Goal: Use online tool/utility: Utilize a website feature to perform a specific function

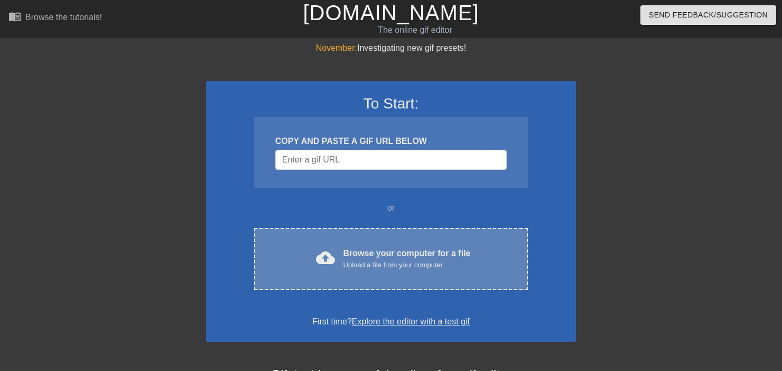
click at [461, 255] on div "Browse your computer for a file Upload a file from your computer" at bounding box center [407, 258] width 127 height 23
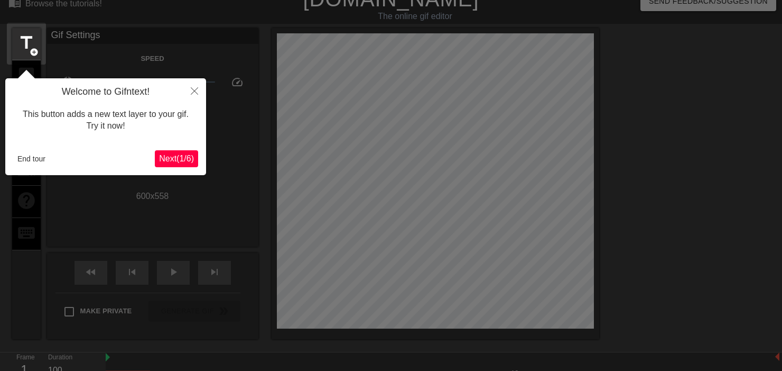
scroll to position [25, 0]
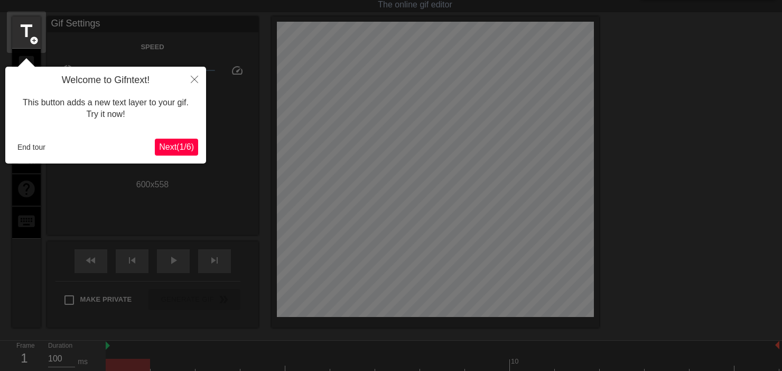
click at [196, 140] on button "Next ( 1 / 6 )" at bounding box center [176, 147] width 43 height 17
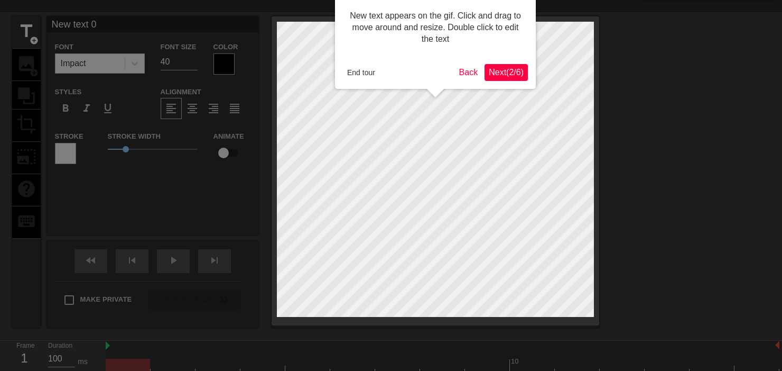
scroll to position [7, 0]
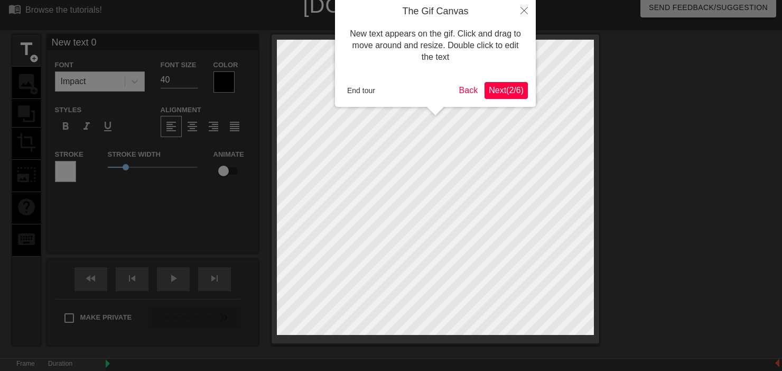
click at [195, 142] on div at bounding box center [391, 207] width 782 height 429
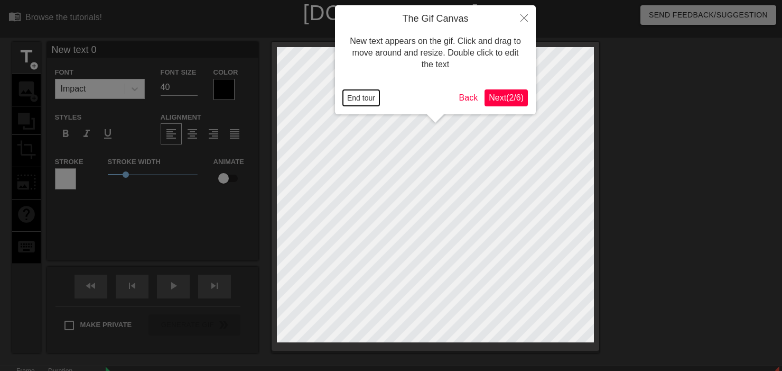
click at [348, 100] on button "End tour" at bounding box center [361, 98] width 36 height 16
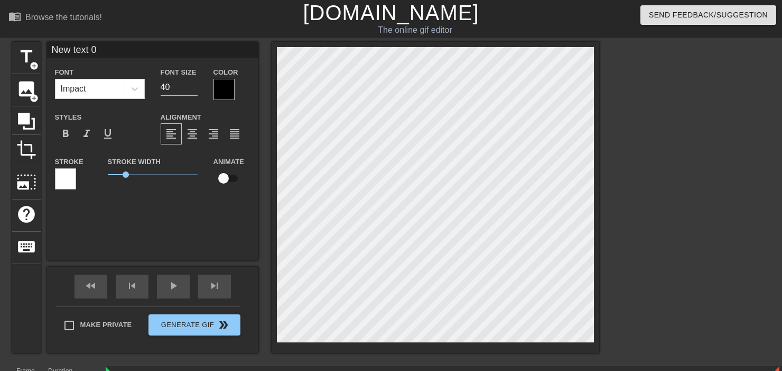
click at [115, 195] on div "title add_circle image add_circle crop photo_size_select_large help keyboard Ne…" at bounding box center [305, 197] width 587 height 311
click at [39, 88] on div "image add_circle" at bounding box center [26, 90] width 29 height 32
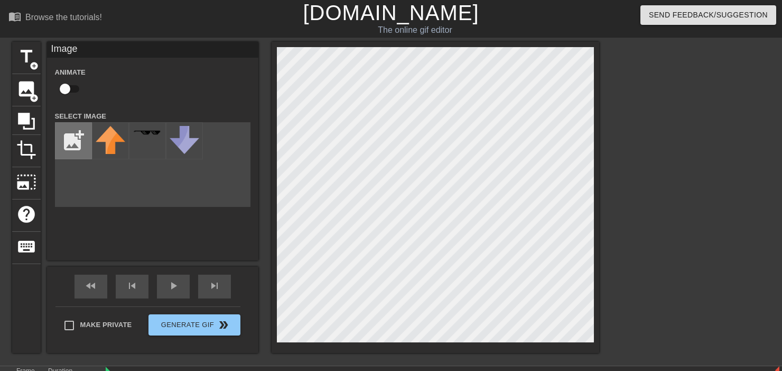
click at [70, 128] on input "file" at bounding box center [74, 141] width 36 height 36
type input "C:\fakepath\Plain White (1).png"
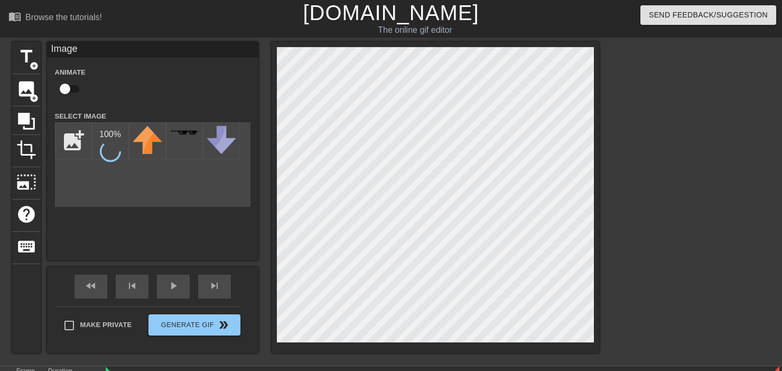
click at [211, 239] on div "title add_circle image add_circle crop photo_size_select_large help keyboard Im…" at bounding box center [305, 197] width 587 height 311
click at [102, 153] on img at bounding box center [111, 151] width 30 height 51
click at [656, 188] on div "title add_circle image add_circle crop photo_size_select_large help keyboard Im…" at bounding box center [391, 200] width 782 height 317
click at [413, 36] on div "menu_book Browse the tutorials! [DOMAIN_NAME] The online gif editor Send Feedba…" at bounding box center [391, 222] width 782 height 445
click at [695, 223] on div "title add_circle image add_circle crop photo_size_select_large help keyboard Im…" at bounding box center [391, 200] width 782 height 317
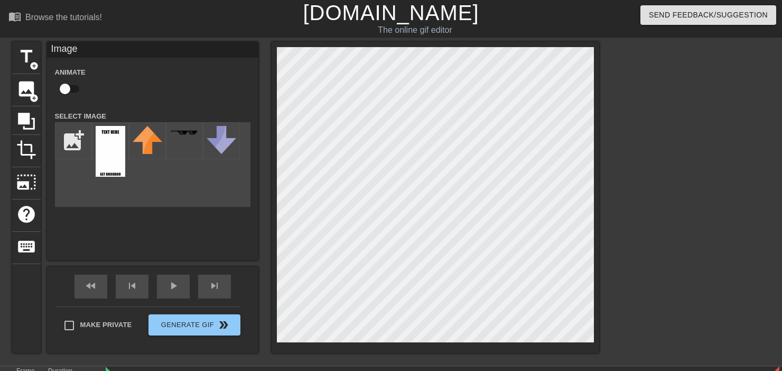
click at [524, 27] on div "menu_book Browse the tutorials! [DOMAIN_NAME] The online gif editor Send Feedba…" at bounding box center [391, 222] width 782 height 445
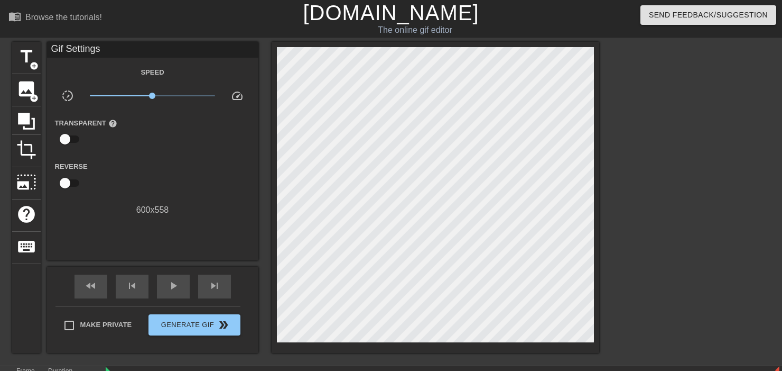
click at [693, 126] on div at bounding box center [691, 200] width 159 height 317
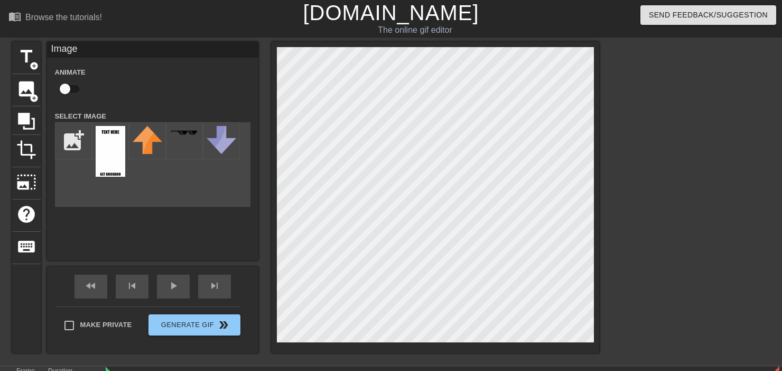
click at [635, 105] on div at bounding box center [691, 200] width 159 height 317
click at [657, 113] on div at bounding box center [691, 200] width 159 height 317
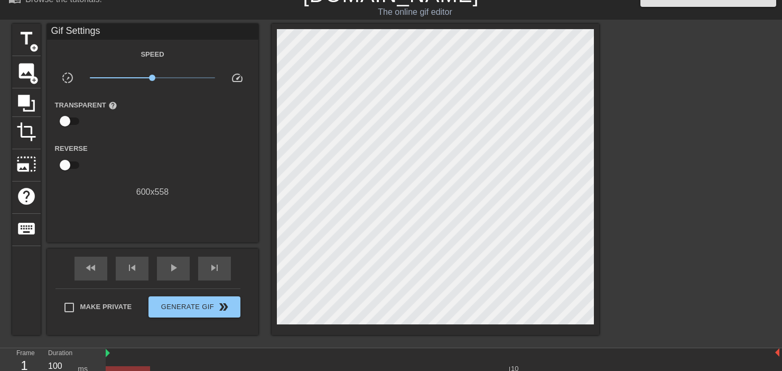
scroll to position [57, 0]
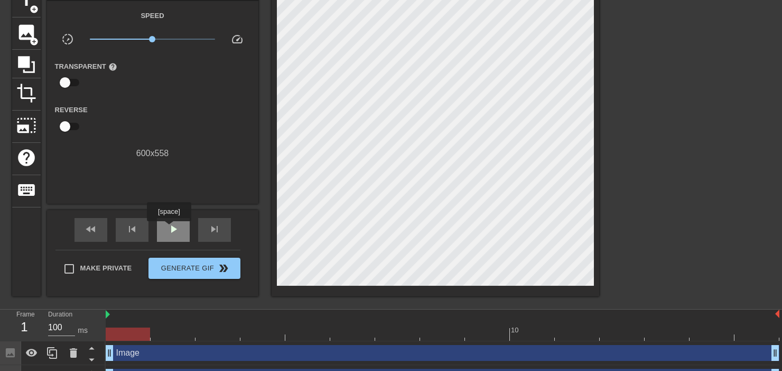
click at [169, 228] on span "play_arrow" at bounding box center [173, 229] width 13 height 13
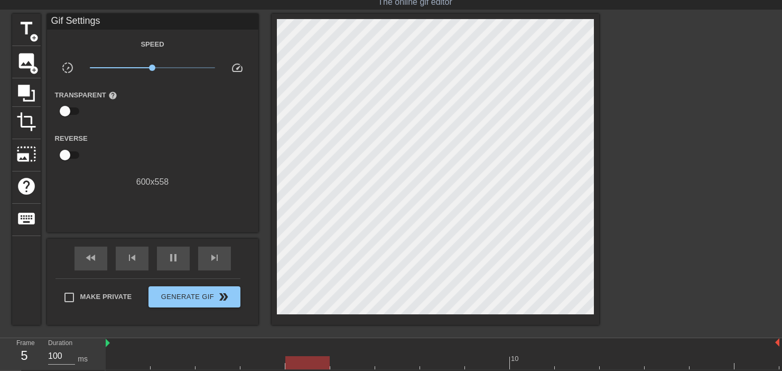
scroll to position [26, 0]
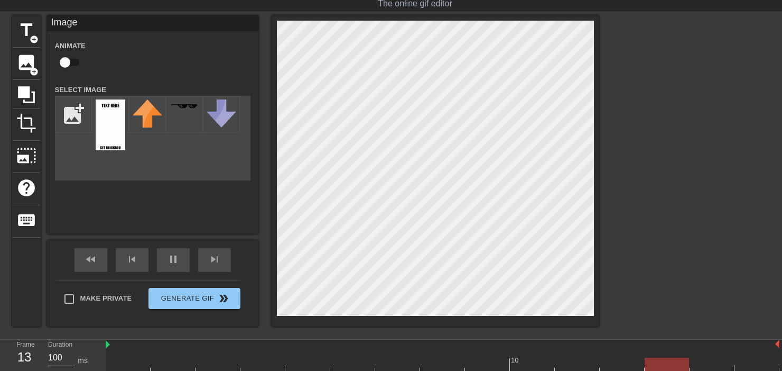
click at [689, 95] on div at bounding box center [691, 173] width 159 height 317
click at [641, 85] on div at bounding box center [691, 173] width 159 height 317
click at [684, 105] on div at bounding box center [691, 173] width 159 height 317
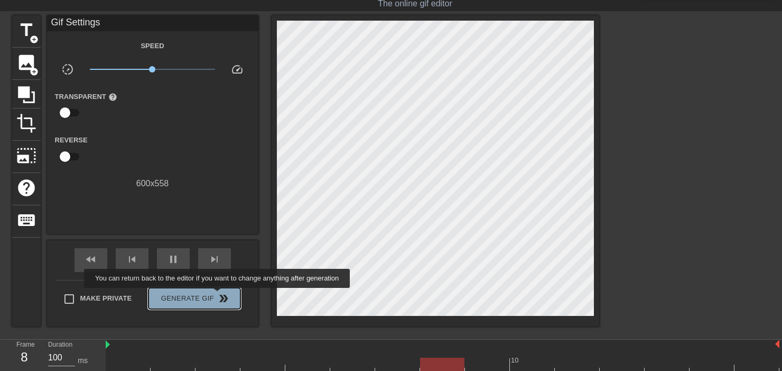
click at [218, 295] on span "double_arrow" at bounding box center [223, 298] width 13 height 13
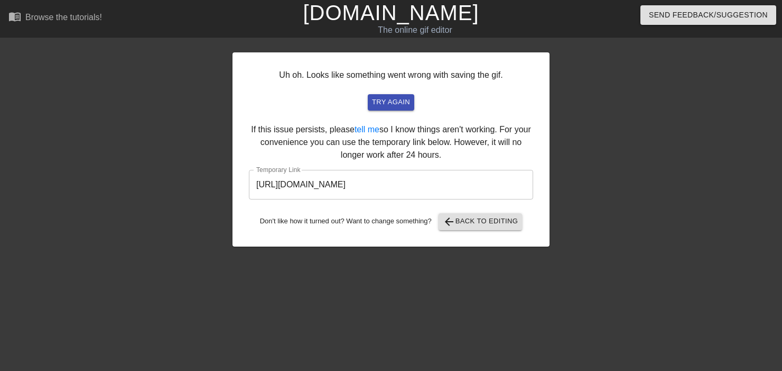
scroll to position [0, 0]
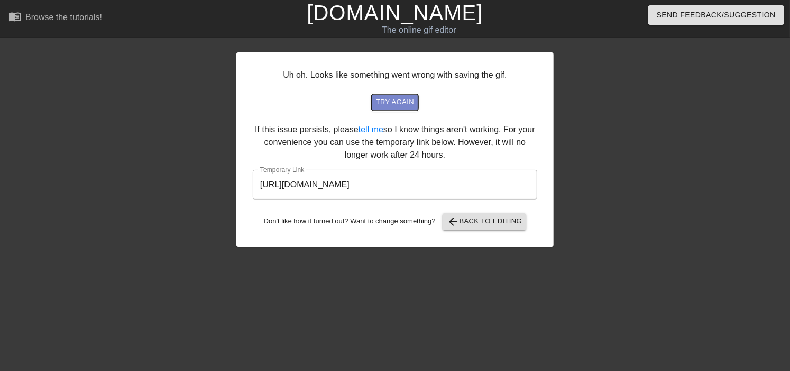
click at [406, 107] on span "try again" at bounding box center [395, 102] width 38 height 12
click at [465, 220] on span "arrow_back Back to Editing" at bounding box center [485, 221] width 76 height 13
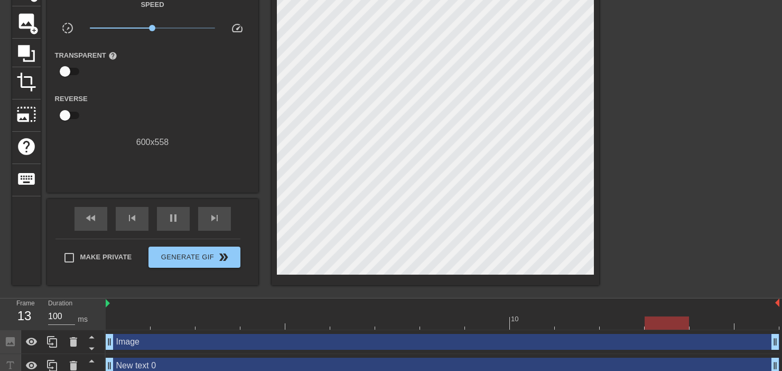
scroll to position [72, 0]
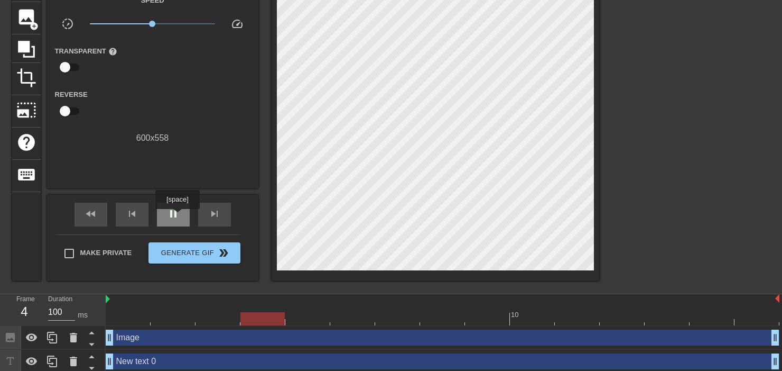
click at [177, 216] on span "pause" at bounding box center [173, 213] width 13 height 13
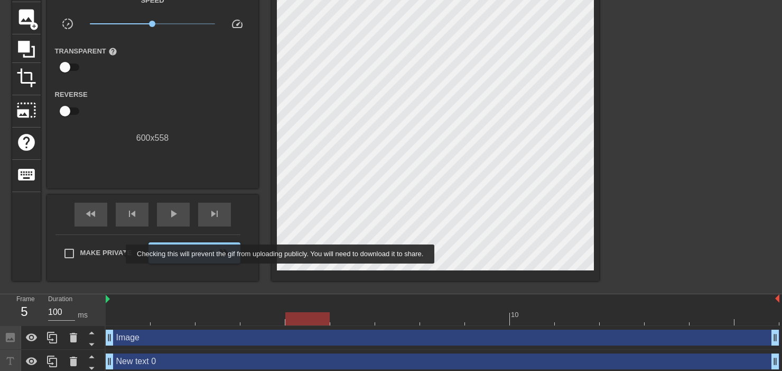
click at [98, 254] on span "Make Private" at bounding box center [106, 252] width 52 height 11
click at [80, 254] on input "Make Private" at bounding box center [69, 253] width 22 height 22
checkbox input "true"
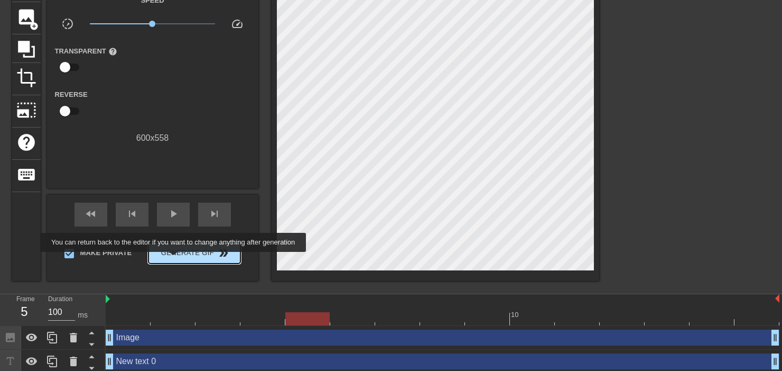
click at [174, 260] on button "Generate Gif double_arrow" at bounding box center [194, 252] width 91 height 21
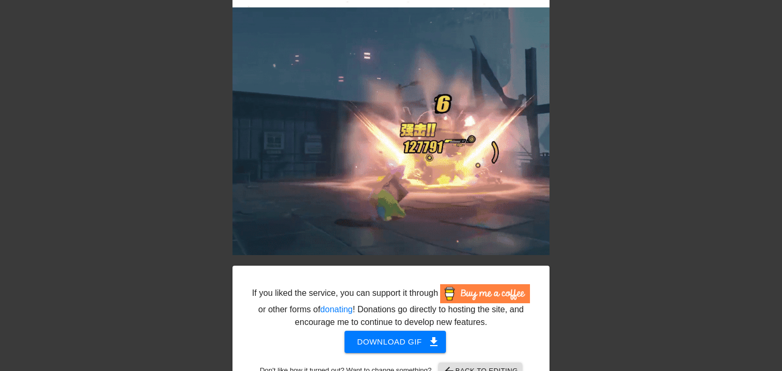
scroll to position [112, 0]
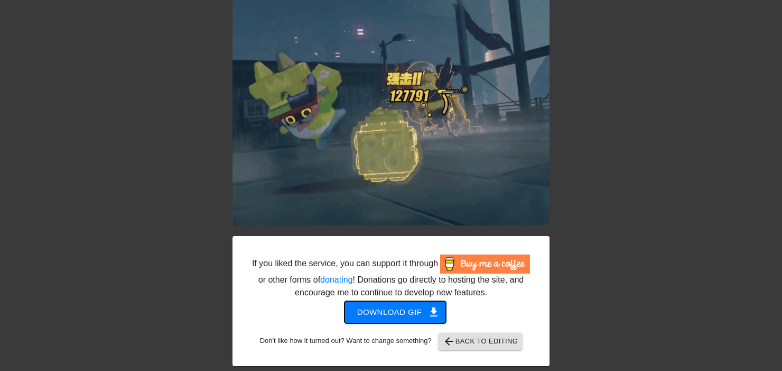
click at [389, 316] on span "Download gif get_app" at bounding box center [395, 312] width 77 height 14
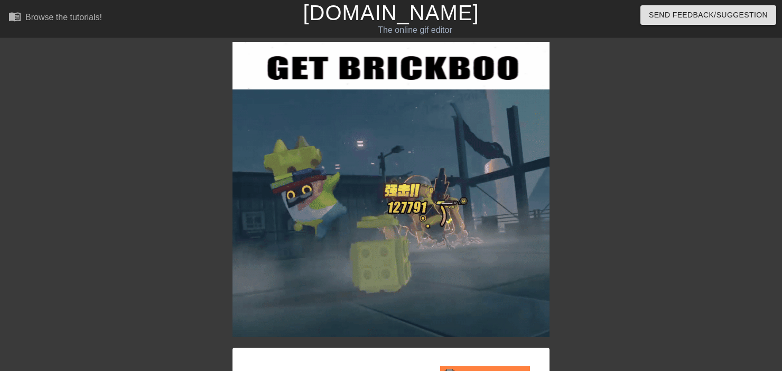
scroll to position [0, 0]
